Goal: Information Seeking & Learning: Learn about a topic

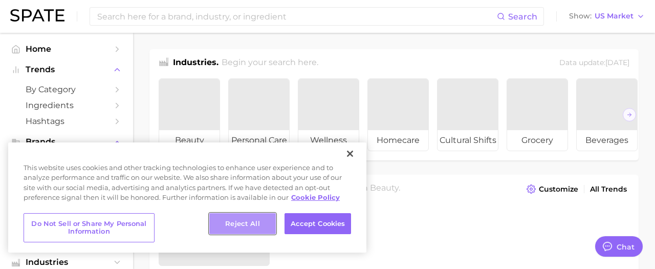
click at [251, 223] on button "Reject All" at bounding box center [242, 223] width 67 height 21
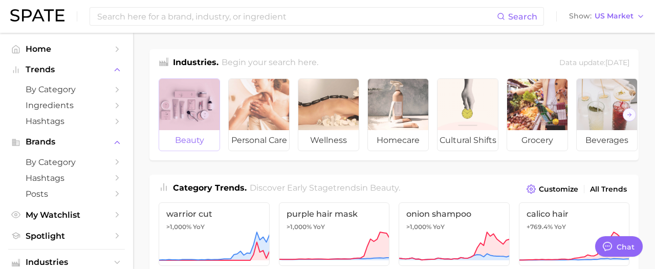
click at [186, 115] on div at bounding box center [189, 104] width 60 height 51
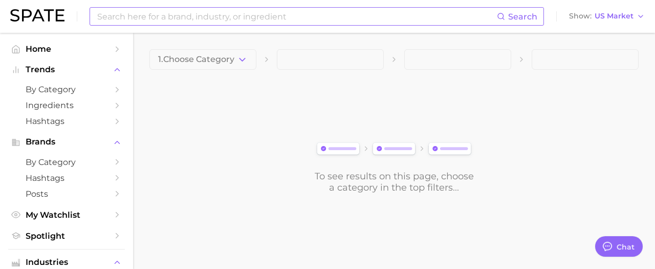
click at [182, 17] on input at bounding box center [296, 16] width 401 height 17
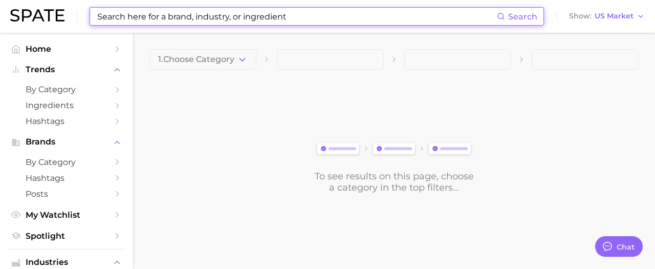
type input "e"
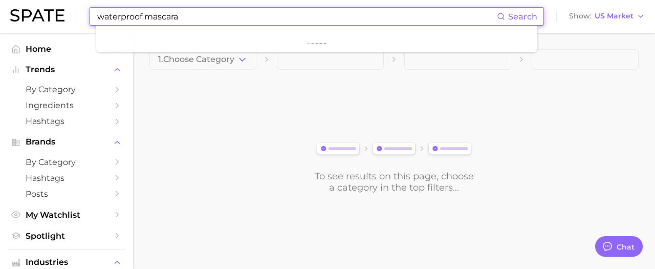
type input "waterproof mascara"
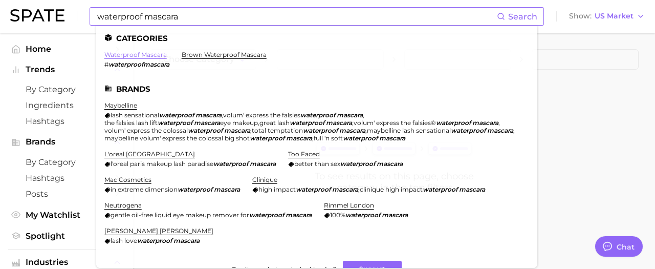
click at [153, 54] on link "waterproof mascara" at bounding box center [135, 55] width 62 height 8
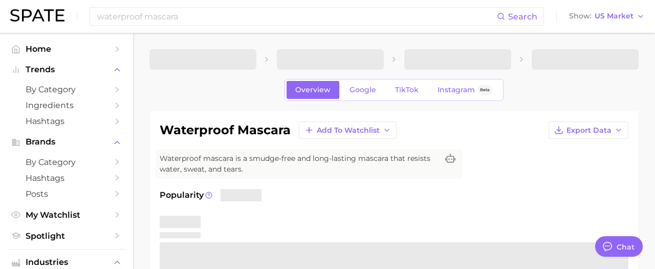
type textarea "x"
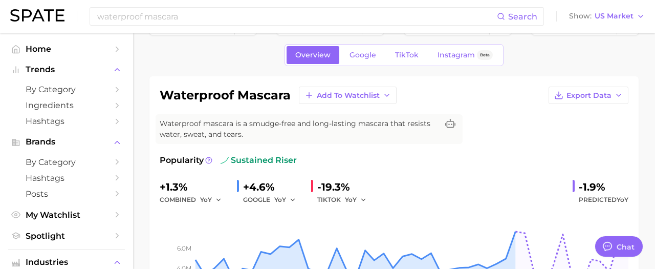
scroll to position [25, 0]
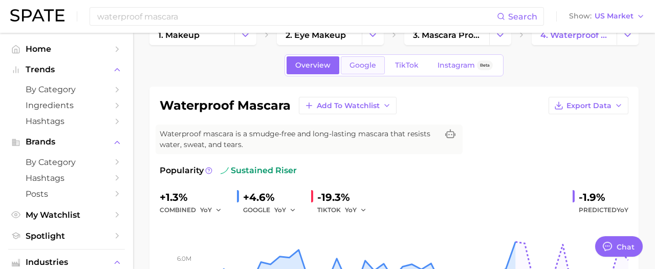
click at [360, 71] on link "Google" at bounding box center [363, 65] width 44 height 18
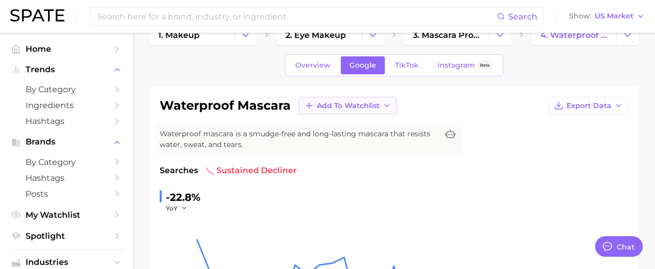
scroll to position [15, 0]
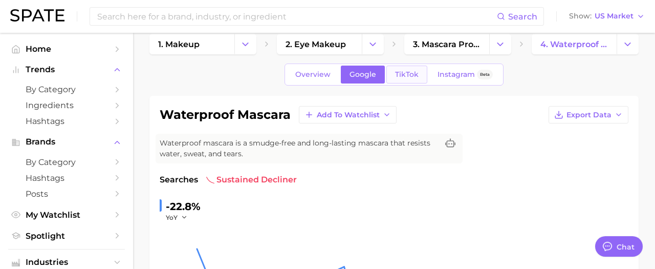
click at [406, 77] on span "TikTok" at bounding box center [407, 74] width 24 height 9
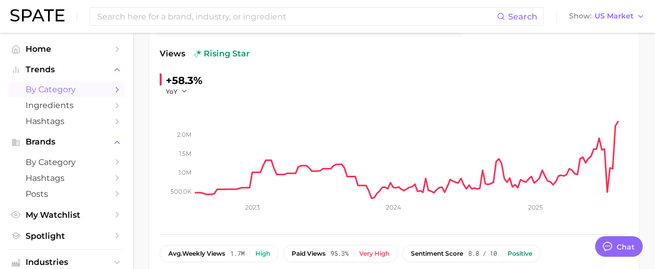
scroll to position [172, 0]
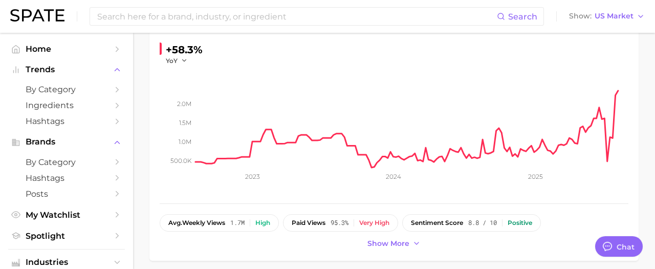
click at [151, 156] on div "waterproof mascara Add to Watchlist Export Data Waterproof mascara is a smudge-…" at bounding box center [393, 99] width 489 height 321
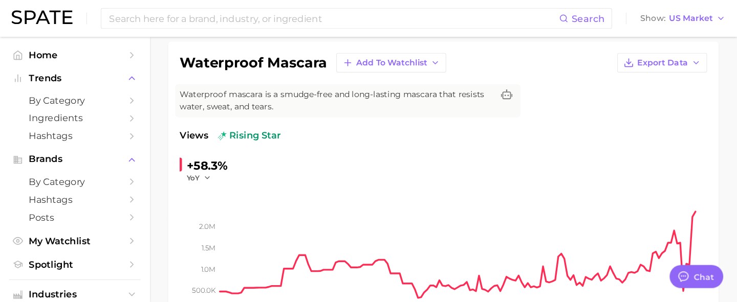
scroll to position [80, 0]
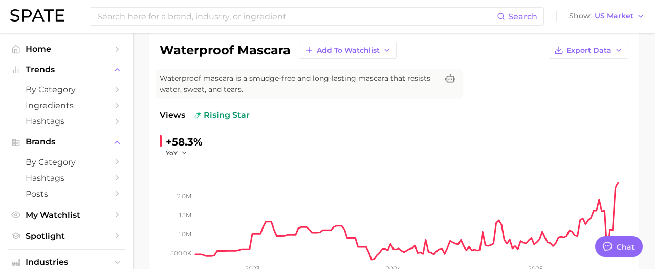
type textarea "x"
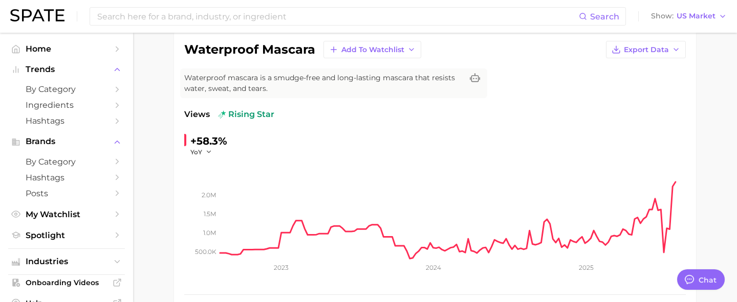
scroll to position [81, 0]
click at [654, 48] on span "Export Data" at bounding box center [646, 49] width 45 height 9
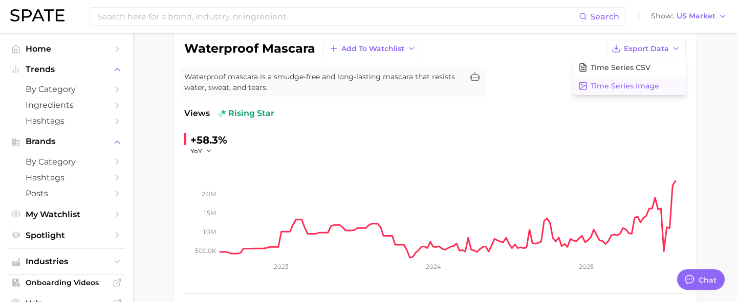
click at [644, 84] on span "Time Series Image" at bounding box center [624, 86] width 69 height 9
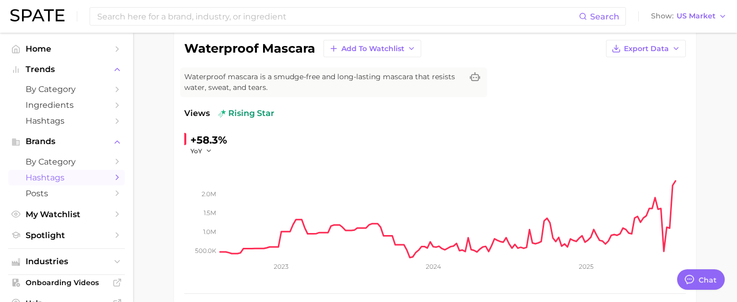
scroll to position [103, 0]
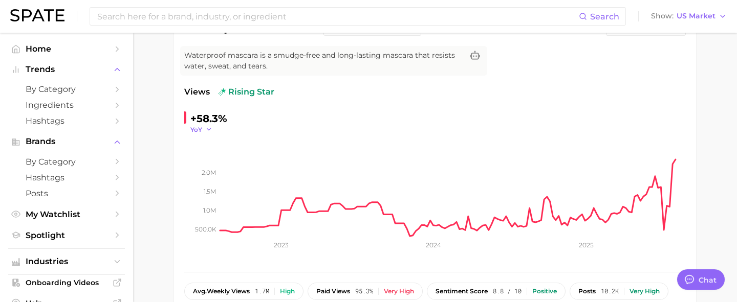
click at [205, 131] on icon "button" at bounding box center [208, 129] width 7 height 7
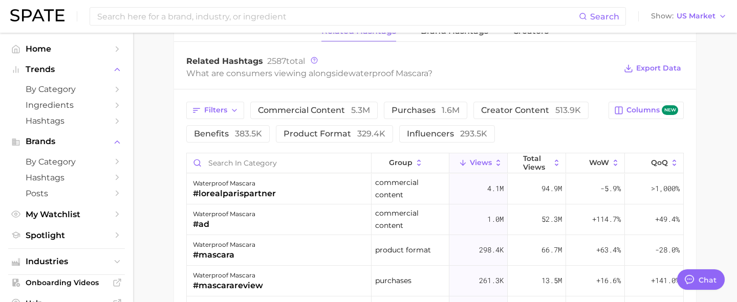
scroll to position [0, 0]
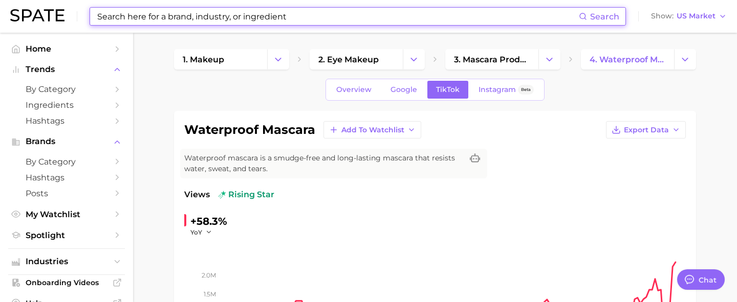
click at [240, 19] on input at bounding box center [337, 16] width 482 height 17
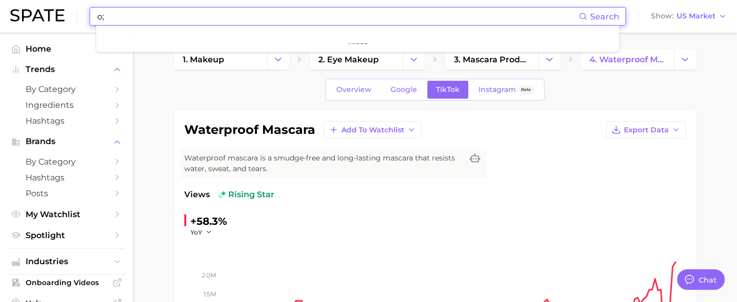
type input "o"
type input "ilia"
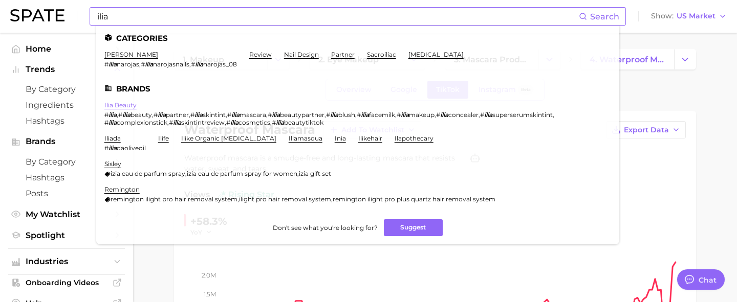
click at [122, 104] on link "ilia beauty" at bounding box center [120, 105] width 32 height 8
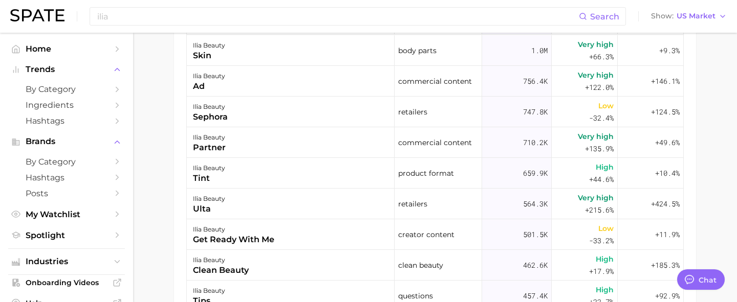
scroll to position [571, 0]
